Goal: Task Accomplishment & Management: Manage account settings

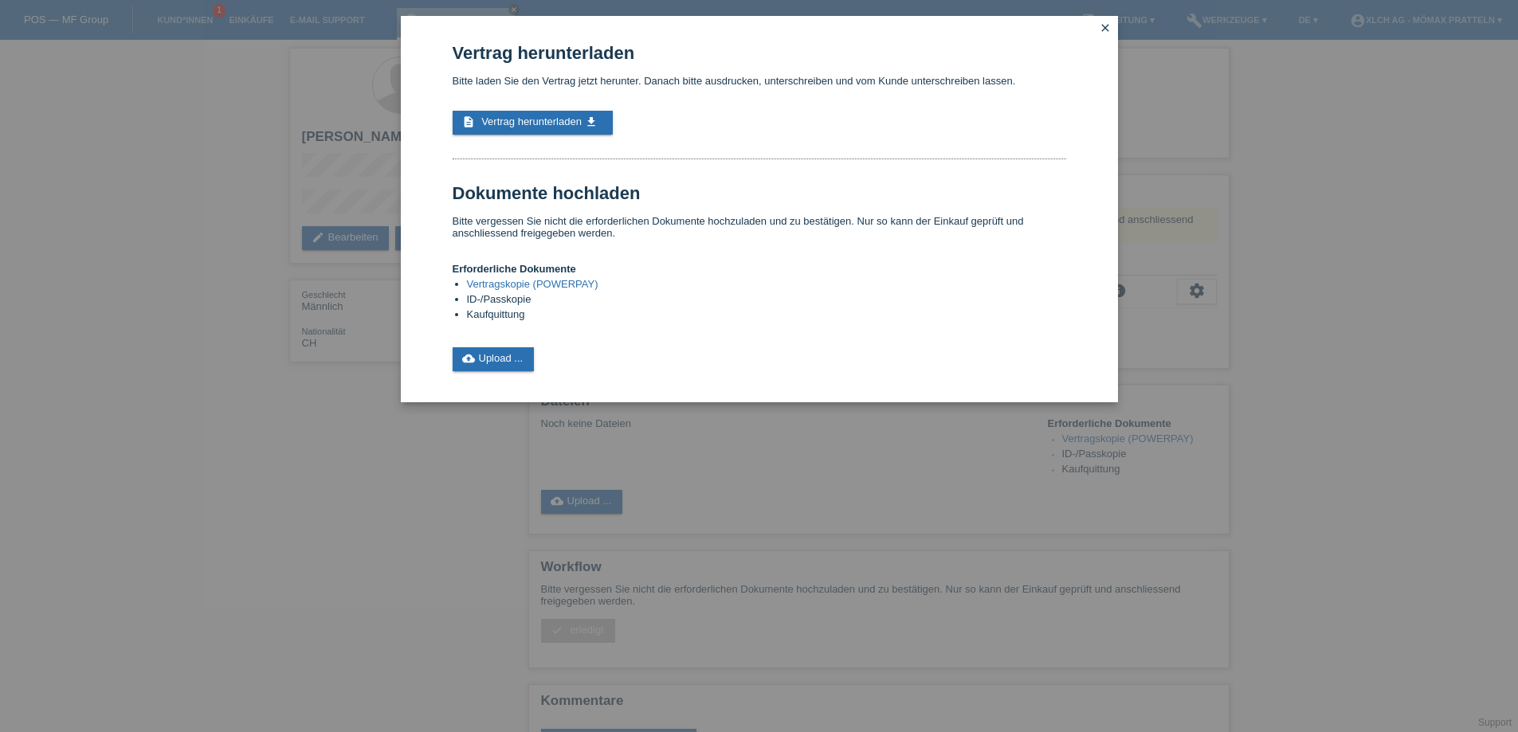
click at [1104, 26] on icon "close" at bounding box center [1105, 28] width 13 height 13
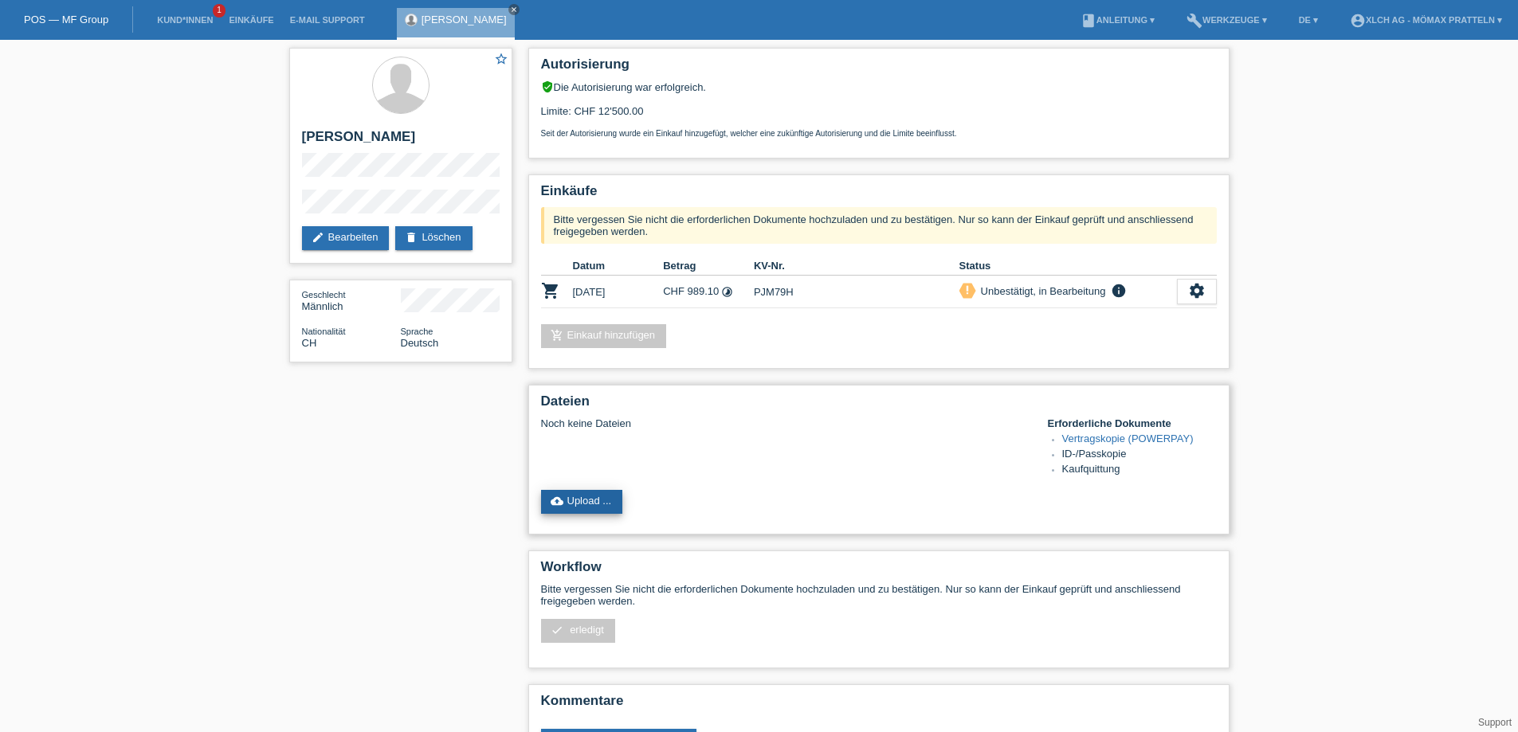
click at [616, 504] on link "cloud_upload Upload ..." at bounding box center [582, 502] width 82 height 24
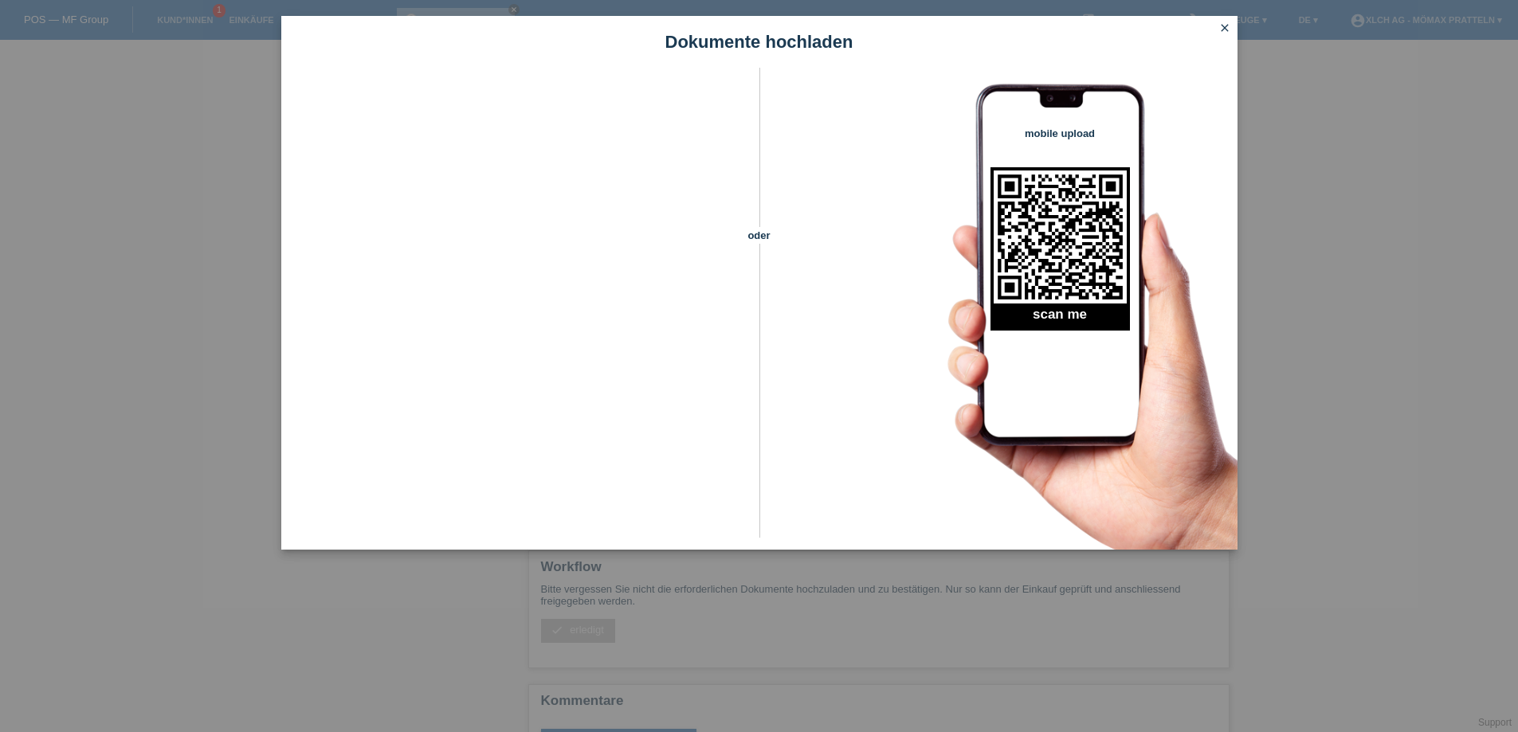
click at [1222, 29] on icon "close" at bounding box center [1225, 28] width 13 height 13
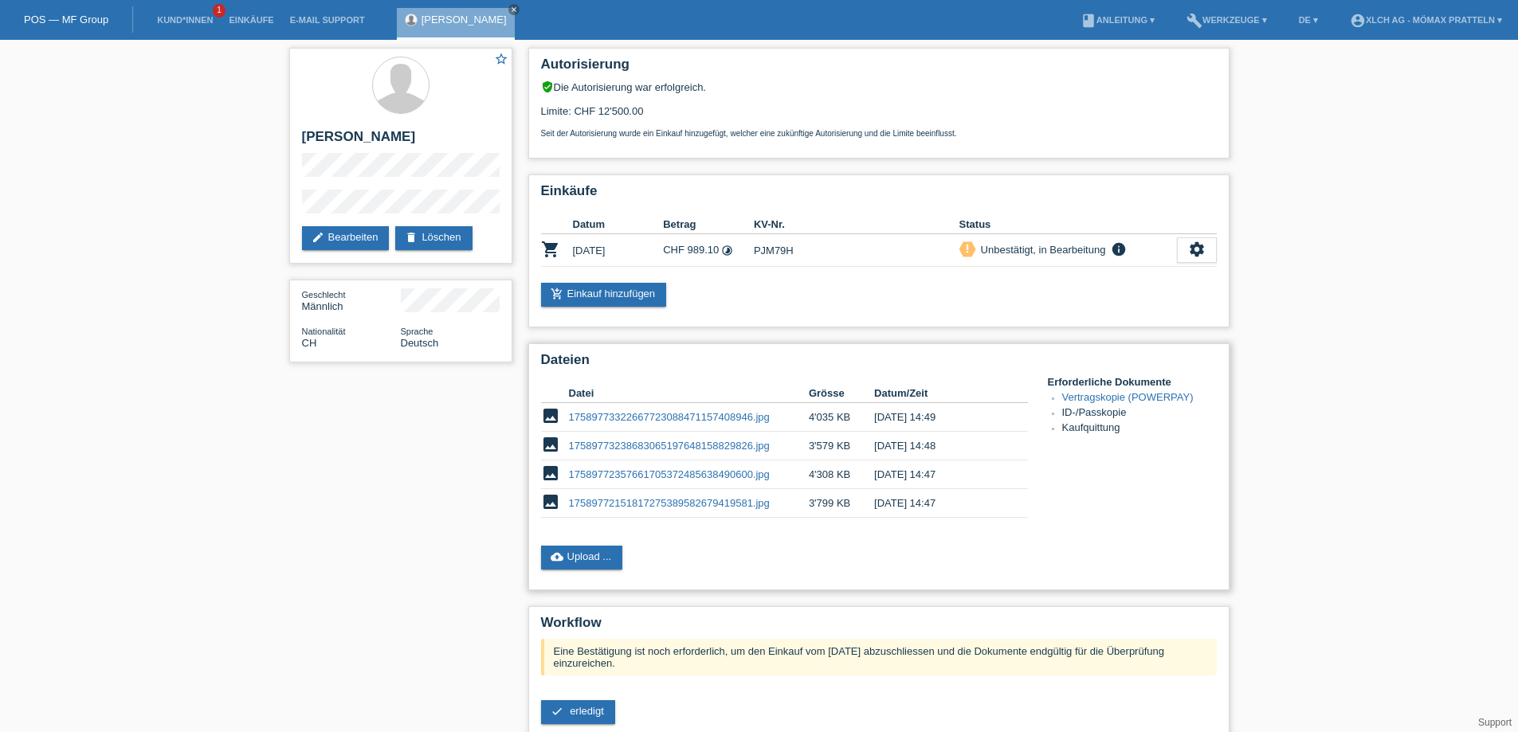
click at [684, 414] on link "17589773322667723088471157408946.jpg" at bounding box center [669, 417] width 201 height 12
click at [658, 450] on link "17589773238683065197648158829826.jpg" at bounding box center [669, 446] width 201 height 12
click at [679, 476] on link "17589772357661705372485638490600.jpg" at bounding box center [669, 475] width 201 height 12
click at [637, 506] on link "17589772151817275389582679419581.jpg" at bounding box center [669, 503] width 201 height 12
click at [581, 559] on link "cloud_upload Upload ..." at bounding box center [582, 558] width 82 height 24
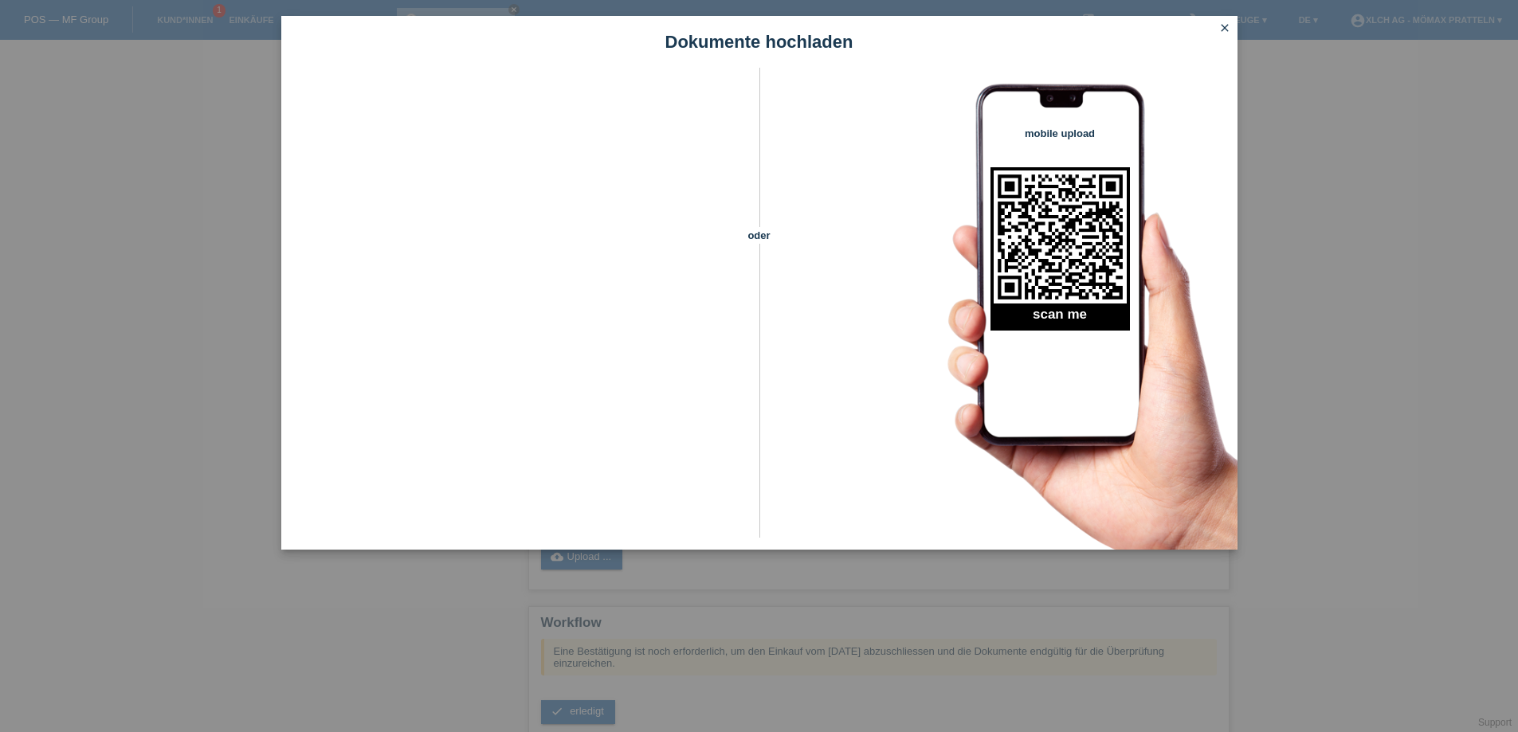
click at [1225, 34] on link "close" at bounding box center [1225, 29] width 21 height 18
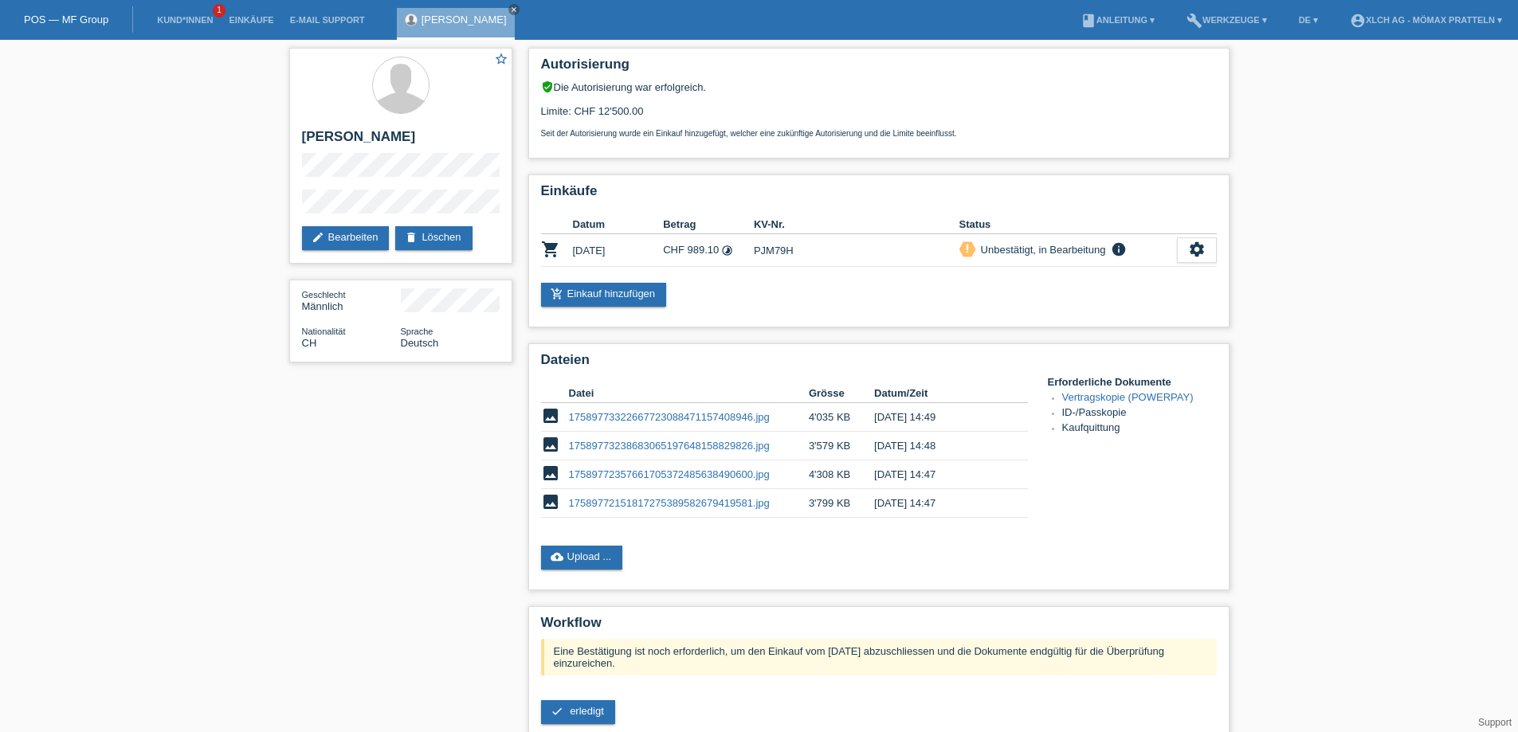
scroll to position [139, 0]
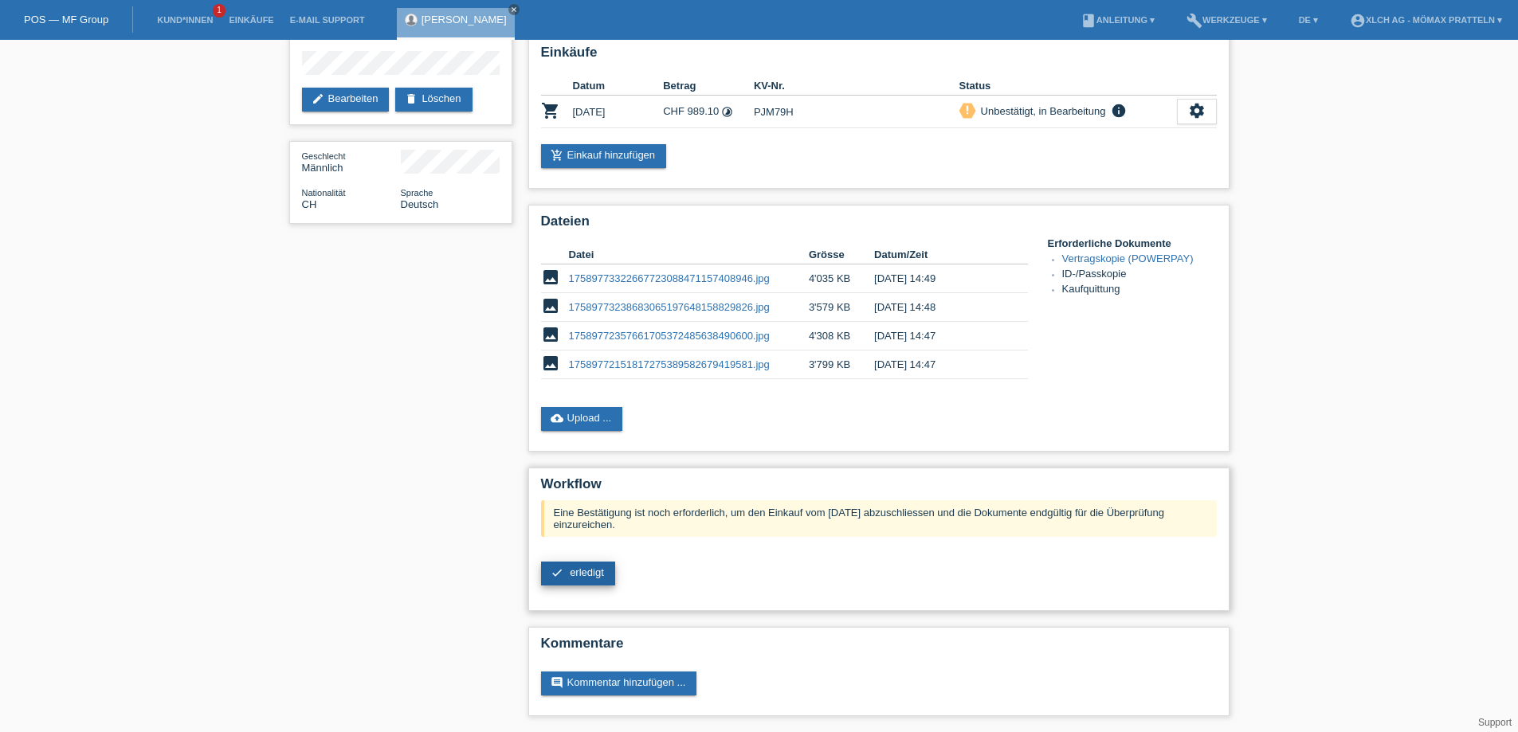
click at [589, 573] on span "erledigt" at bounding box center [587, 573] width 34 height 12
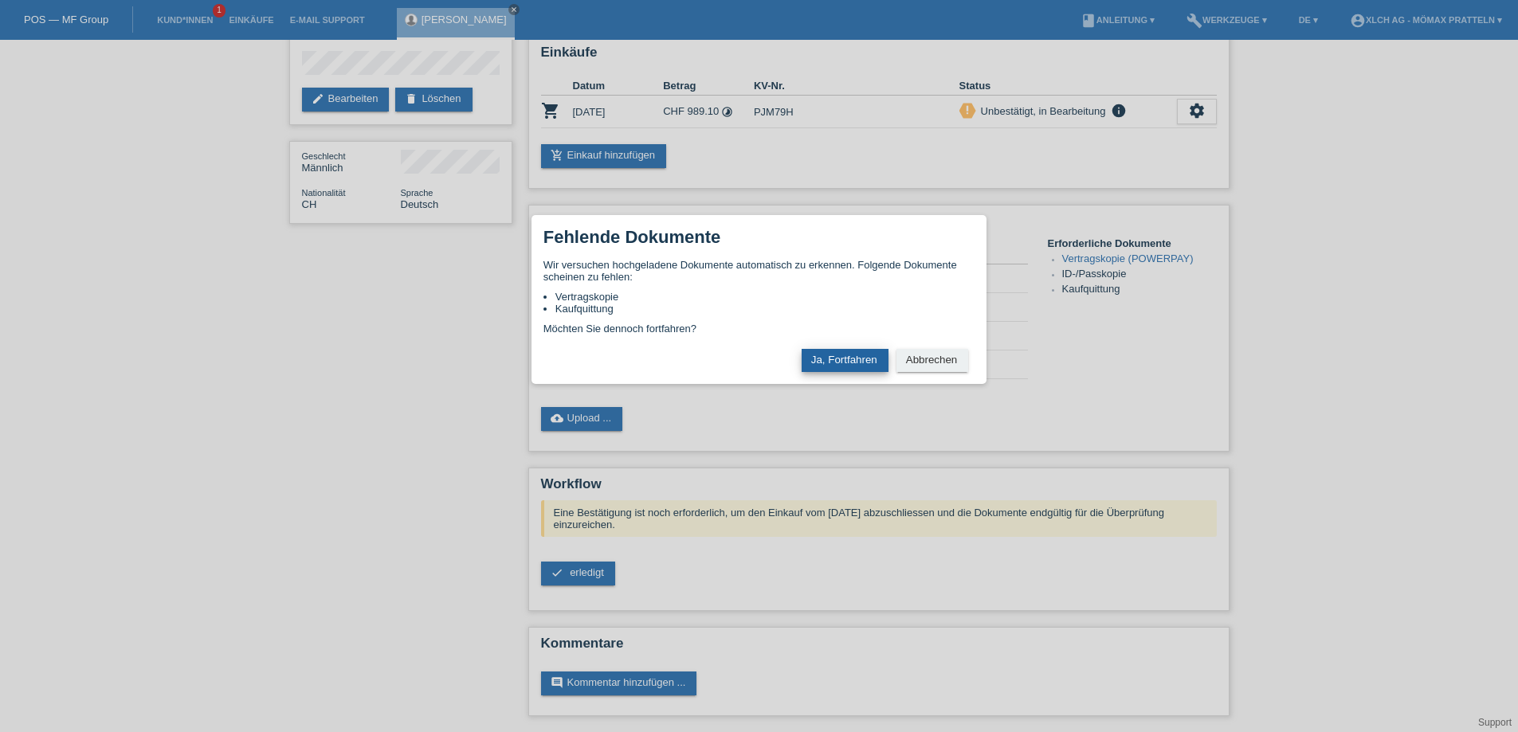
click at [846, 357] on button "Ja, Fortfahren" at bounding box center [845, 360] width 87 height 23
